Goal: Navigation & Orientation: Find specific page/section

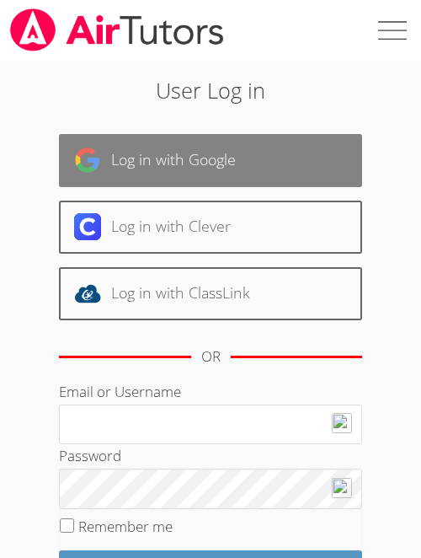
click at [164, 156] on link "Log in with Google" at bounding box center [210, 160] width 303 height 53
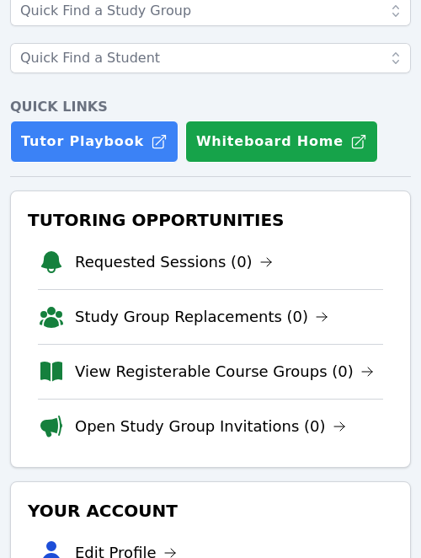
scroll to position [118, 0]
